Goal: Transaction & Acquisition: Purchase product/service

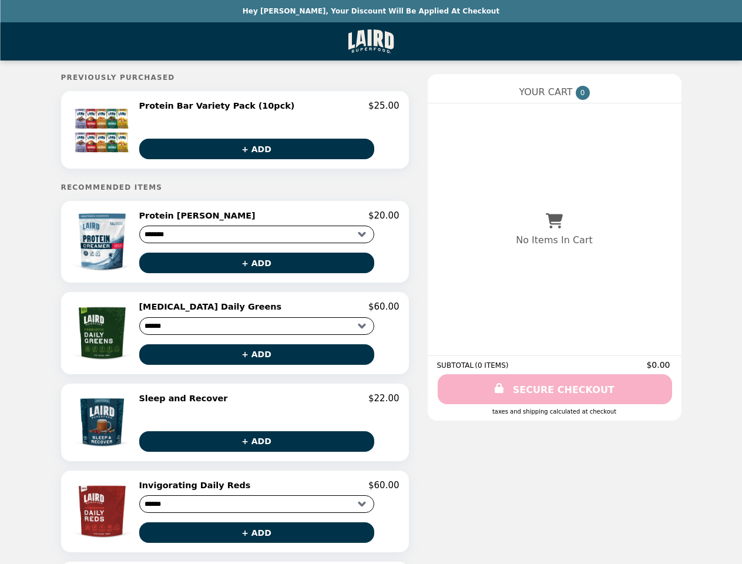
click at [111, 131] on img at bounding box center [103, 129] width 62 height 59
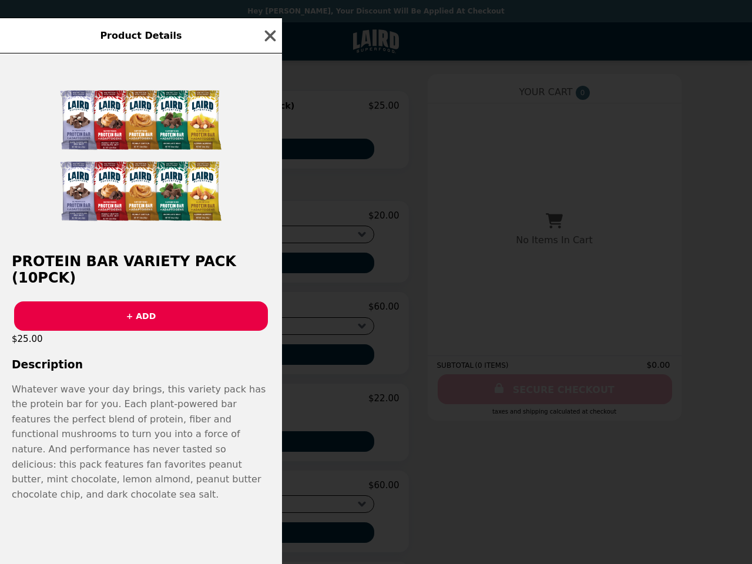
click at [264, 150] on div "Product Details Protein Bar Variety Pack (10pck) + ADD $25.00 Description Whate…" at bounding box center [376, 282] width 752 height 564
click at [111, 241] on img at bounding box center [141, 153] width 176 height 176
click at [269, 218] on div at bounding box center [141, 147] width 282 height 188
click at [264, 266] on div "Product Details Protein Bar Variety Pack (10pck) + ADD $25.00 Description Whate…" at bounding box center [376, 282] width 752 height 564
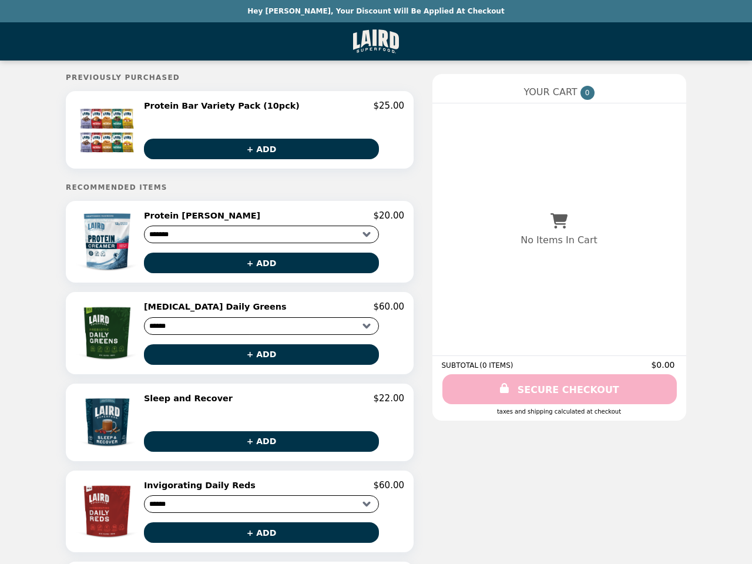
click at [111, 336] on img at bounding box center [108, 332] width 66 height 63
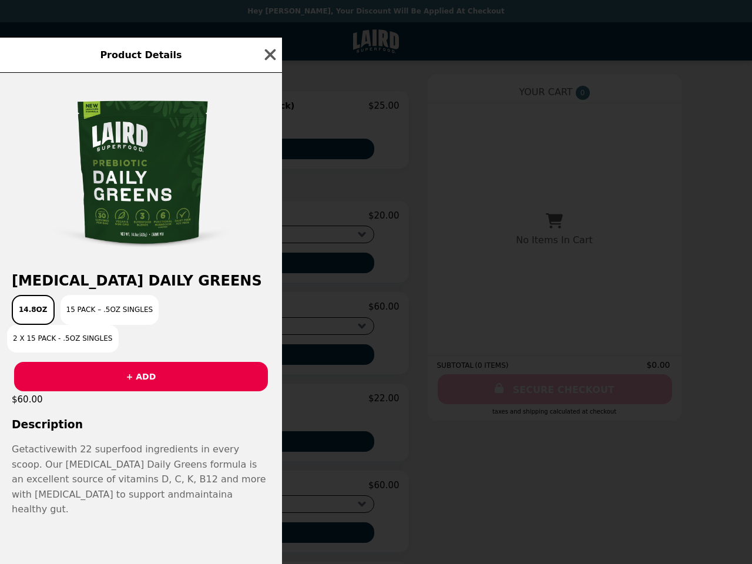
click at [269, 311] on div "Product Details [MEDICAL_DATA] Daily Greens 14.8oz 15 Pack – .5oz Singles 2 x 1…" at bounding box center [376, 282] width 752 height 564
click at [264, 352] on div "14.8oz 15 Pack – .5oz Singles 2 x 15 Pack - .5oz Singles" at bounding box center [141, 324] width 268 height 58
click at [111, 426] on div "[MEDICAL_DATA] Daily Greens 14.8oz 15 Pack – .5oz Singles 2 x 15 Pack - .5oz Si…" at bounding box center [141, 318] width 282 height 491
